Goal: Task Accomplishment & Management: Manage account settings

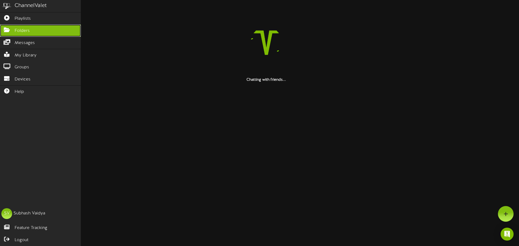
click at [22, 32] on span "Folders" at bounding box center [22, 31] width 15 height 6
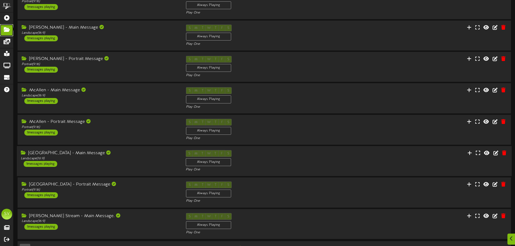
scroll to position [113, 0]
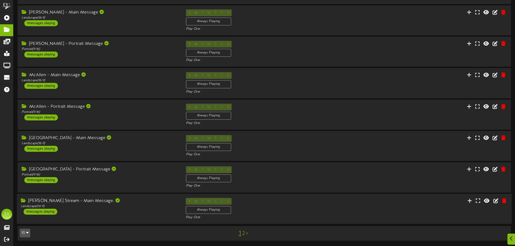
click at [350, 205] on div "[PERSON_NAME] Stream - Main Message. Landscape ( 16:9 ) 1 messages playing S M …" at bounding box center [264, 209] width 495 height 22
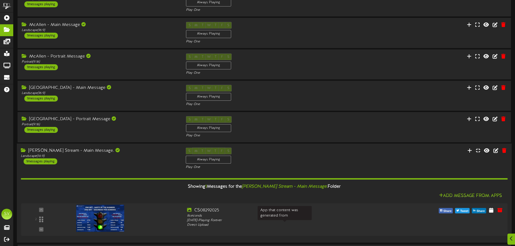
scroll to position [182, 0]
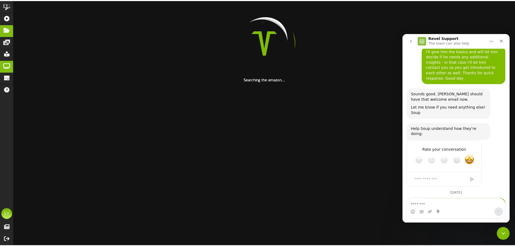
scroll to position [163, 0]
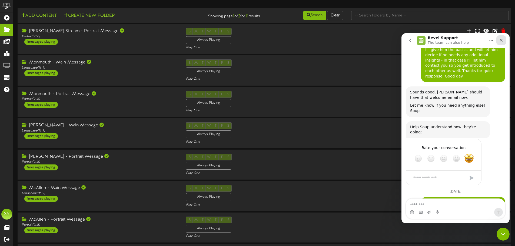
click at [505, 40] on div "Close" at bounding box center [501, 40] width 10 height 10
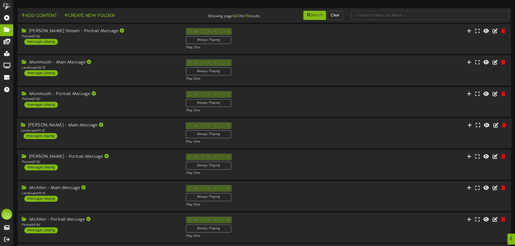
scroll to position [113, 0]
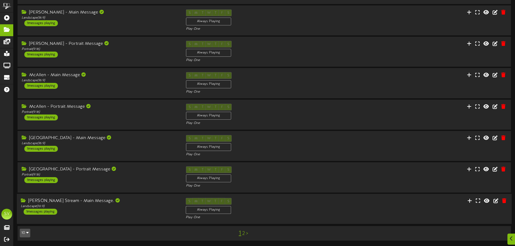
click at [376, 206] on div "[PERSON_NAME] Stream - Main Message. Landscape ( 16:9 ) 1 messages playing S M …" at bounding box center [264, 209] width 495 height 22
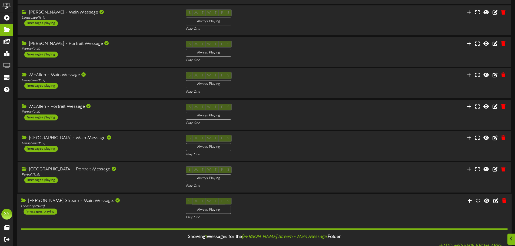
scroll to position [182, 0]
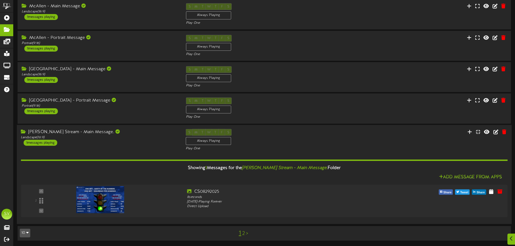
click at [348, 136] on div "[PERSON_NAME] Stream - Main Message. Landscape ( 16:9 ) 1 messages playing S M …" at bounding box center [264, 140] width 495 height 22
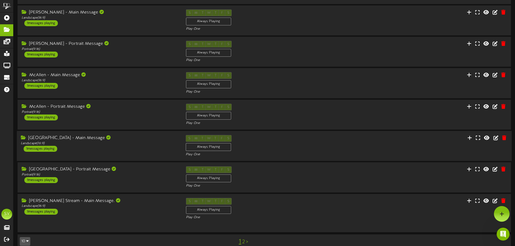
scroll to position [0, 0]
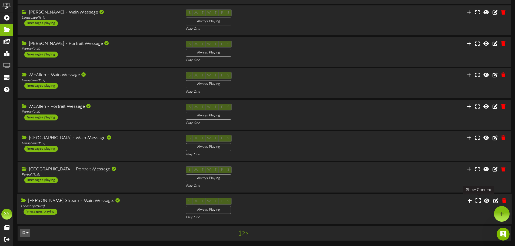
click at [479, 203] on icon at bounding box center [478, 201] width 5 height 6
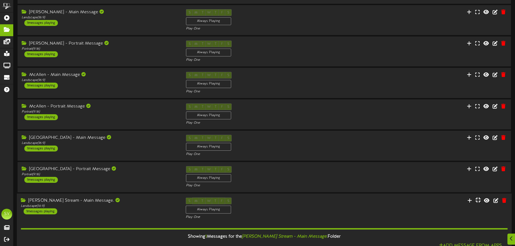
scroll to position [182, 0]
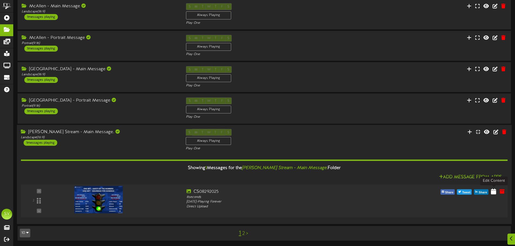
click at [493, 191] on icon at bounding box center [493, 191] width 5 height 6
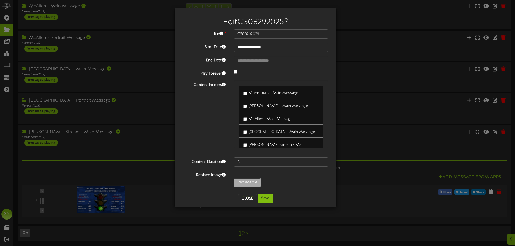
click at [242, 200] on button "Close" at bounding box center [247, 198] width 18 height 9
